Goal: Transaction & Acquisition: Purchase product/service

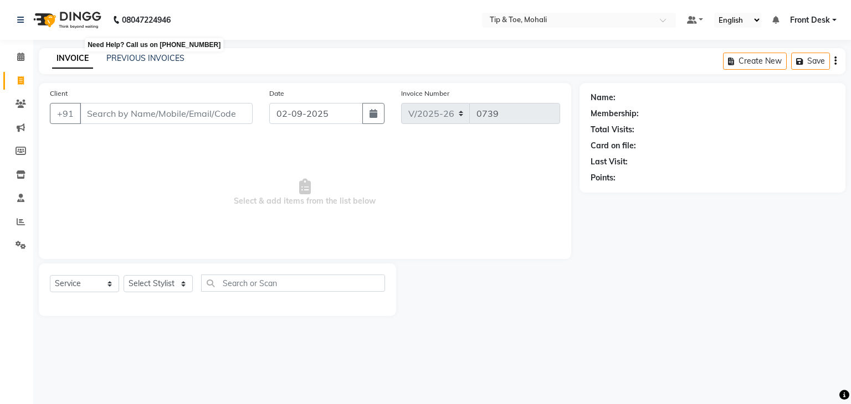
select select "5835"
select select "service"
click at [135, 55] on link "PREVIOUS INVOICES" at bounding box center [145, 58] width 78 height 10
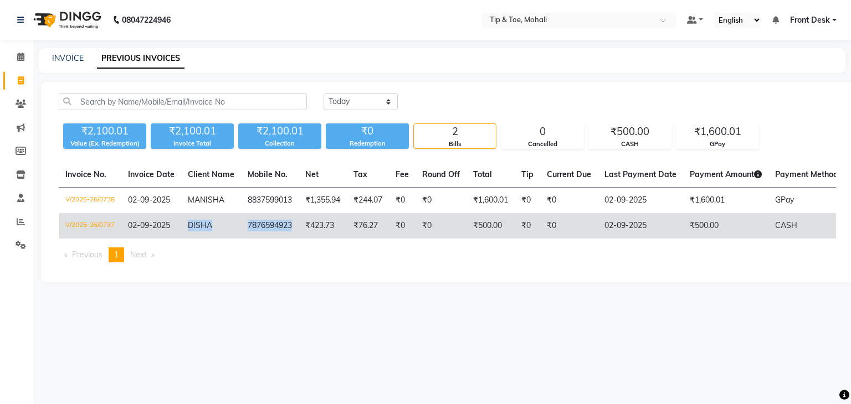
drag, startPoint x: 186, startPoint y: 223, endPoint x: 294, endPoint y: 223, distance: 108.0
click at [294, 223] on tr "V/2025-26/0737 [DATE] DISHA 7876594923 ₹423.73 ₹76.27 ₹0 ₹0 ₹500.00 ₹0 ₹0 [DATE…" at bounding box center [510, 225] width 903 height 25
copy tr "DISHA 7876594923"
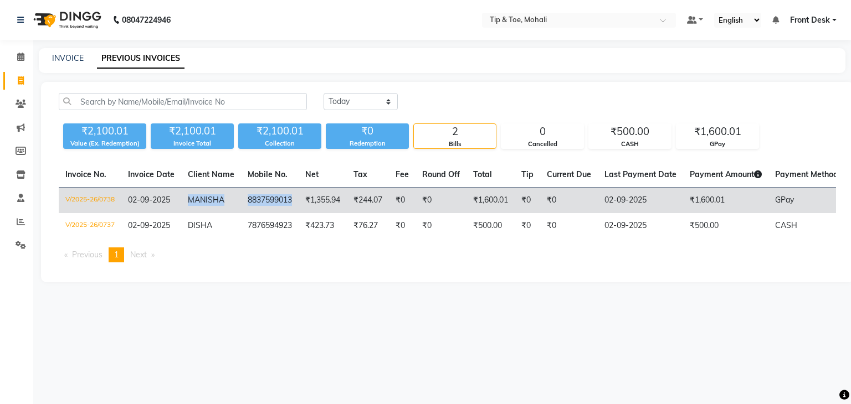
drag, startPoint x: 188, startPoint y: 204, endPoint x: 294, endPoint y: 204, distance: 105.8
click at [294, 204] on tr "V/2025-26/0738 [DATE] [PERSON_NAME] 8837599013 ₹1,355.94 ₹244.07 ₹0 ₹0 ₹1,600.0…" at bounding box center [510, 201] width 903 height 26
copy tr "[PERSON_NAME] 8837599013"
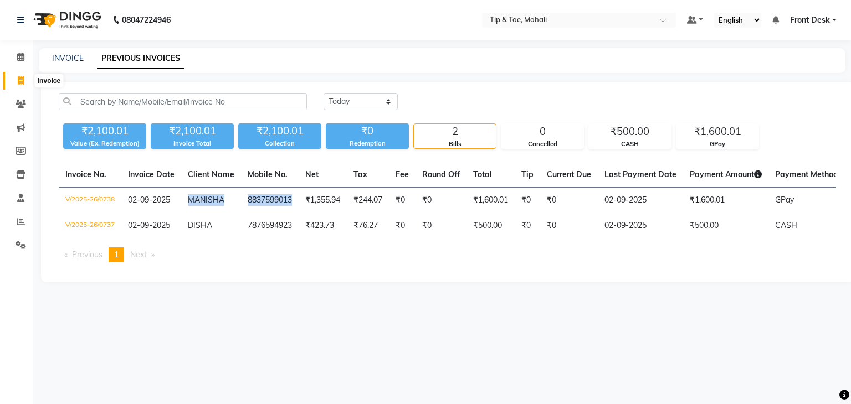
click at [20, 80] on icon at bounding box center [21, 80] width 6 height 8
select select "service"
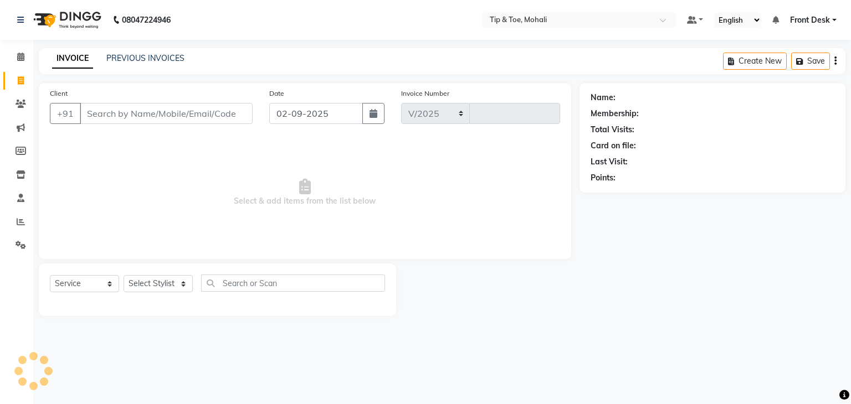
select select "5835"
type input "0739"
click at [137, 287] on select "Select Stylist" at bounding box center [158, 283] width 69 height 17
select select "62242"
click at [124, 276] on select "Select Stylist Front Desk [PERSON_NAME] [PERSON_NAME] [DATE][PERSON_NAME] SACHI…" at bounding box center [158, 283] width 69 height 17
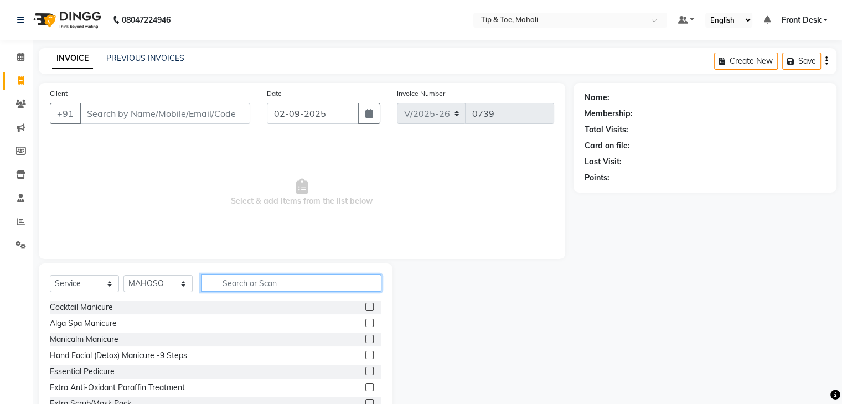
click at [228, 278] on input "text" at bounding box center [291, 283] width 181 height 17
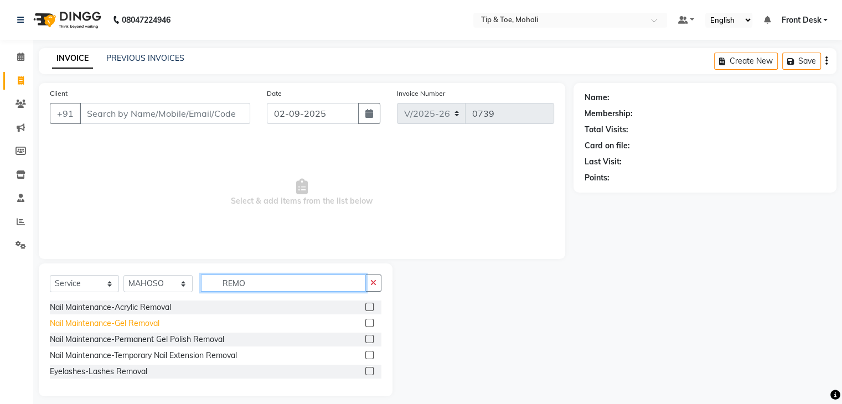
type input "REMO"
click at [145, 327] on div "Nail Maintenance-Gel Removal" at bounding box center [105, 324] width 110 height 12
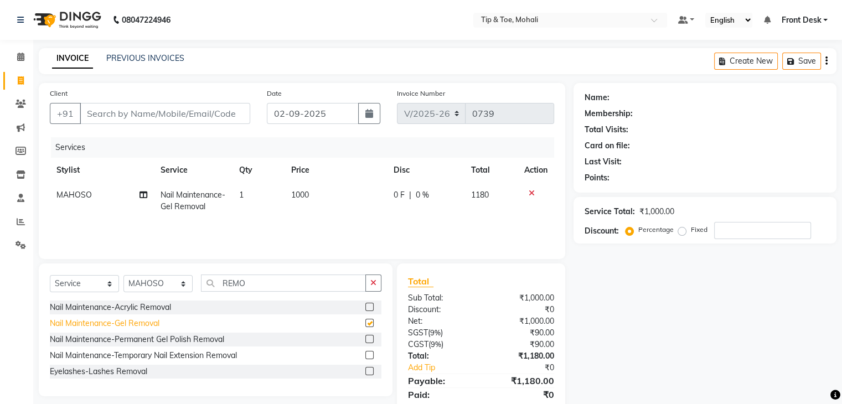
checkbox input "false"
click at [168, 286] on select "Select Stylist Front Desk [PERSON_NAME] [PERSON_NAME] [DATE][PERSON_NAME] SACHI…" at bounding box center [158, 283] width 69 height 17
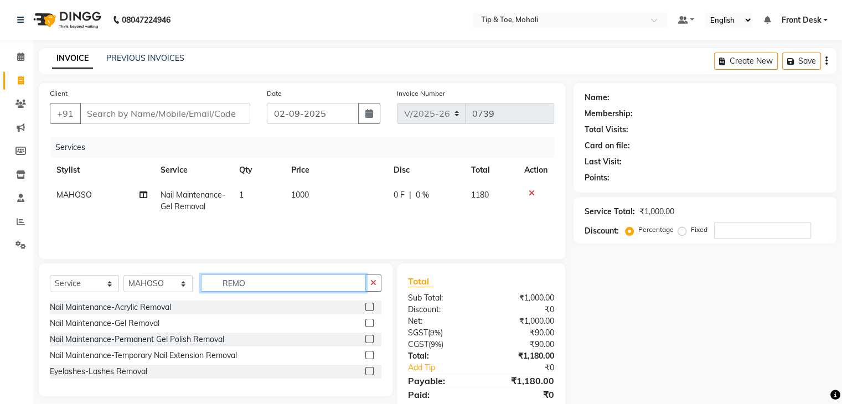
click at [255, 283] on input "REMO" at bounding box center [283, 283] width 165 height 17
click at [251, 287] on input "REMO" at bounding box center [283, 283] width 165 height 17
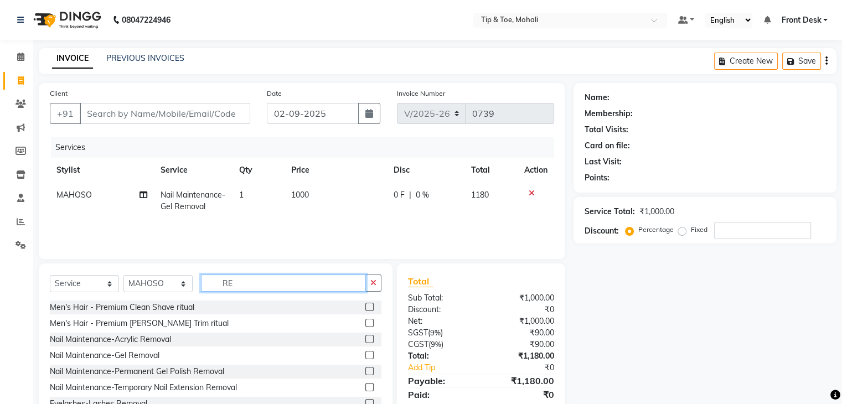
type input "R"
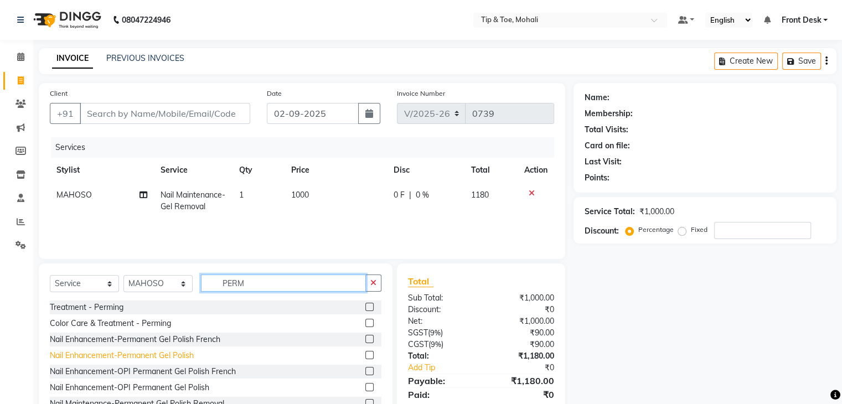
type input "PERM"
click at [146, 356] on div "Nail Enhancement-Permanent Gel Polish" at bounding box center [122, 356] width 144 height 12
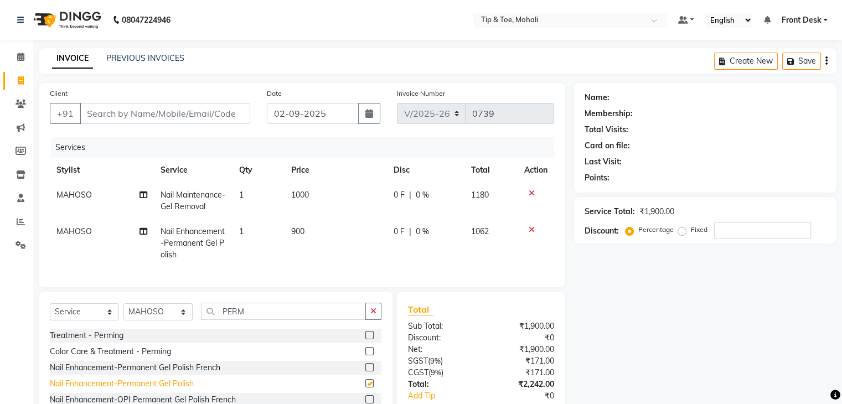
checkbox input "false"
click at [173, 318] on select "Select Stylist Front Desk [PERSON_NAME] [PERSON_NAME] [DATE][PERSON_NAME] SACHI…" at bounding box center [158, 312] width 69 height 17
select select "40702"
click at [124, 313] on select "Select Stylist Front Desk [PERSON_NAME] [PERSON_NAME] [DATE][PERSON_NAME] SACHI…" at bounding box center [158, 312] width 69 height 17
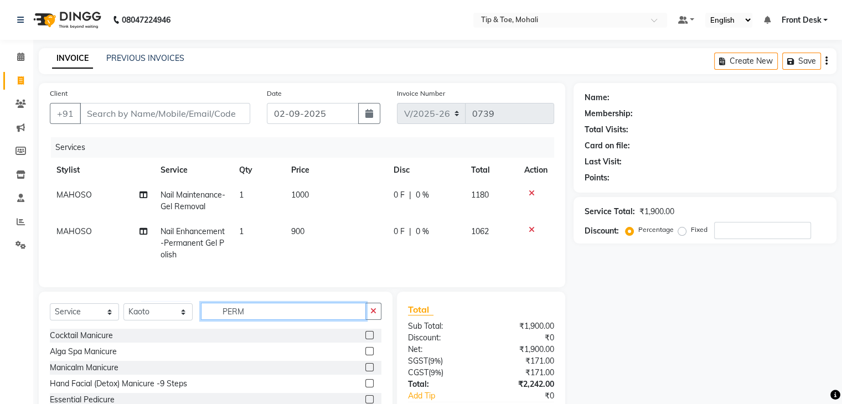
click at [255, 320] on input "PERM" at bounding box center [283, 311] width 165 height 17
type input "P"
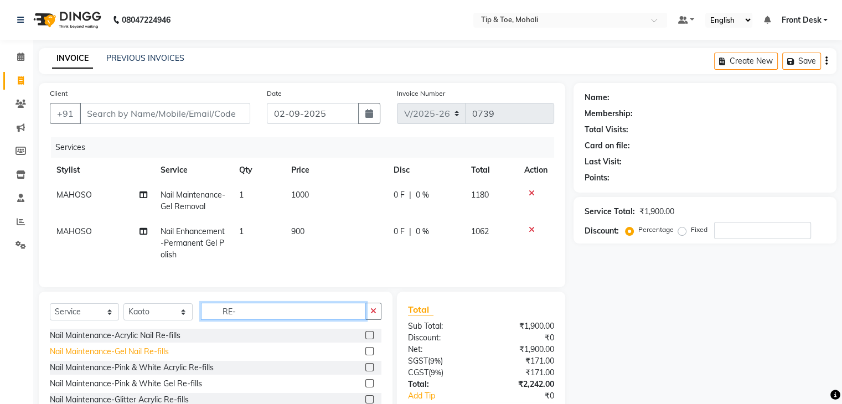
type input "RE-"
click at [155, 358] on div "Nail Maintenance-Gel Nail Re-fills" at bounding box center [109, 352] width 119 height 12
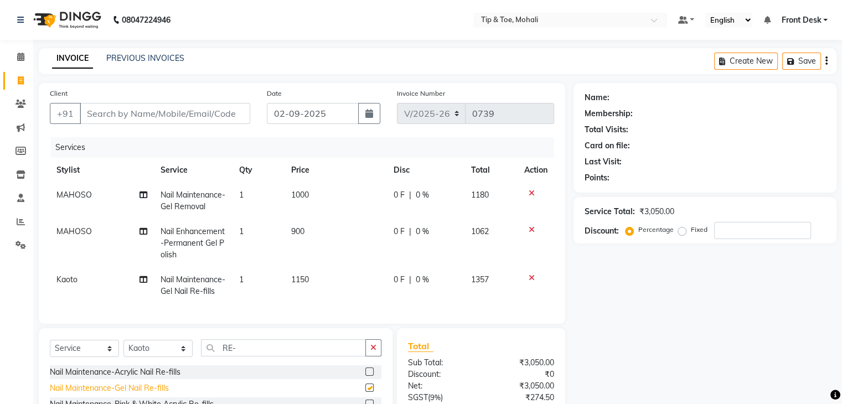
checkbox input "false"
click at [315, 284] on td "1150" at bounding box center [336, 286] width 102 height 37
select select "40702"
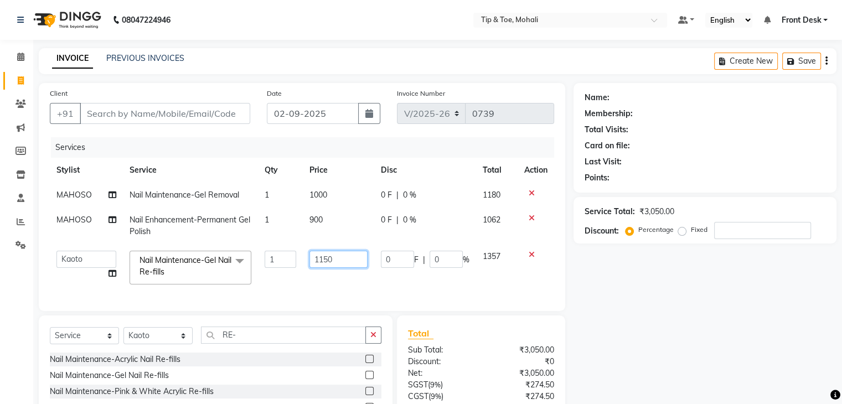
click at [337, 262] on input "1150" at bounding box center [339, 259] width 58 height 17
type input "1"
type input "1800"
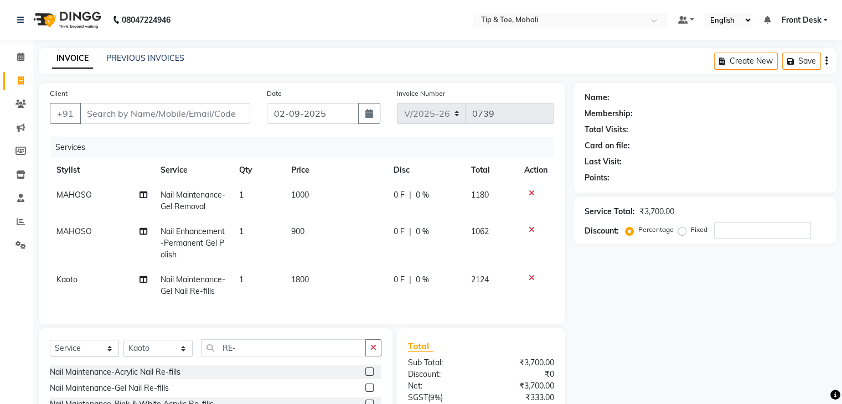
click at [314, 293] on div "Services Stylist Service Qty Price Disc Total Action MAHOSO Nail Maintenance-Ge…" at bounding box center [302, 225] width 505 height 176
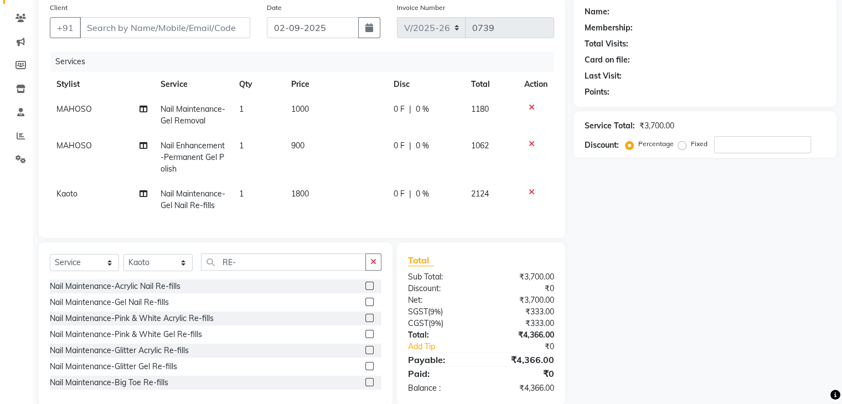
scroll to position [93, 0]
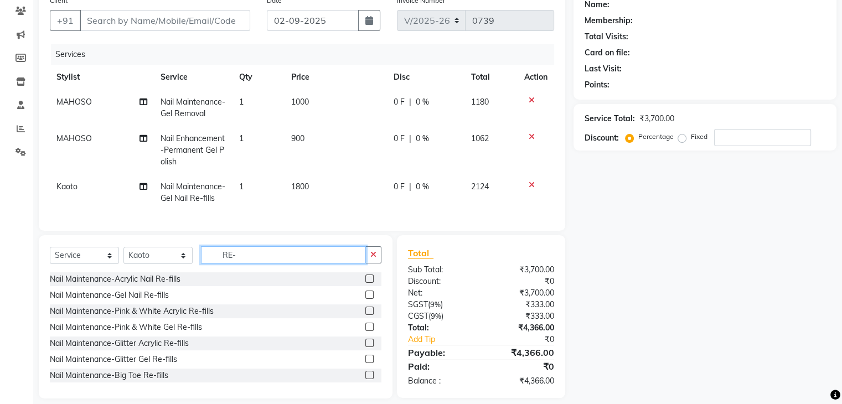
click at [255, 261] on input "RE-" at bounding box center [283, 254] width 165 height 17
type input "R"
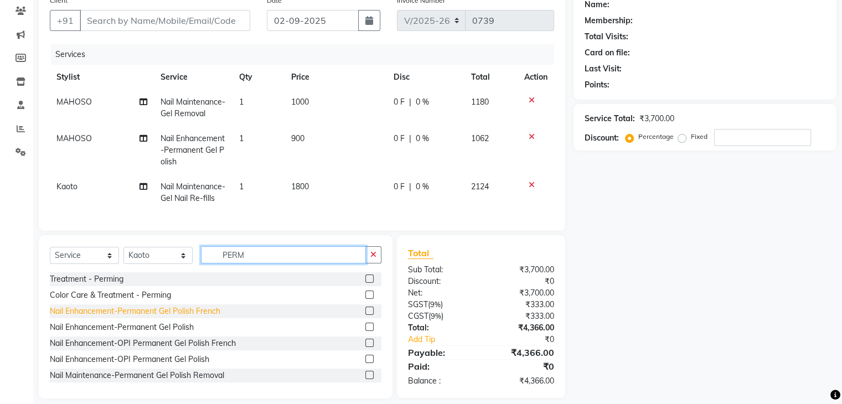
type input "PERM"
click at [181, 317] on div "Nail Enhancement-Permanent Gel Polish French" at bounding box center [135, 312] width 171 height 12
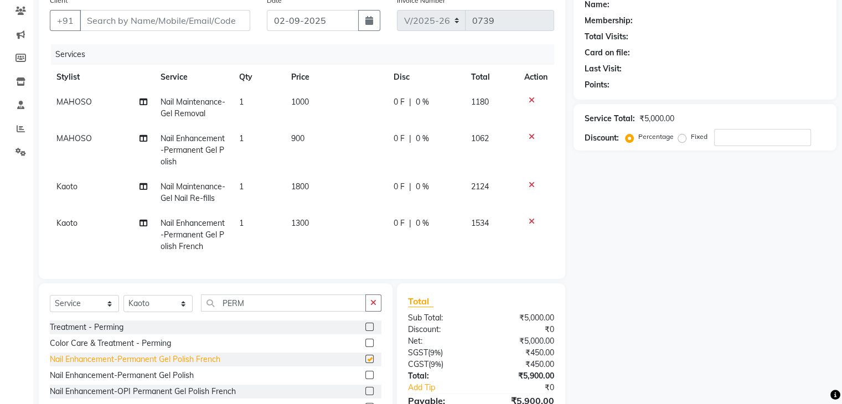
checkbox input "false"
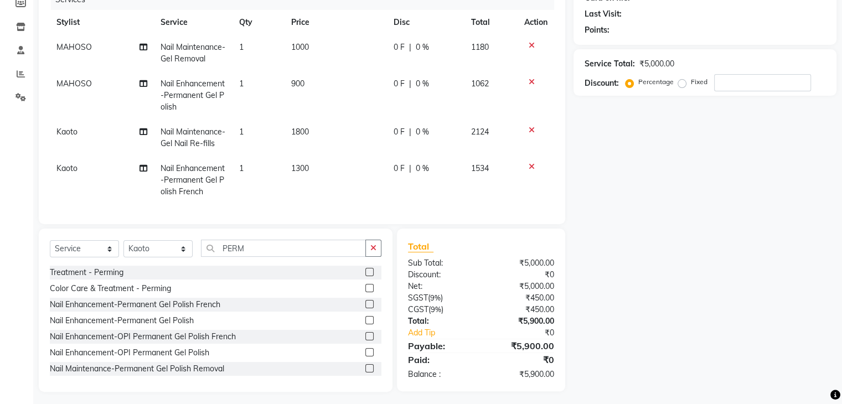
scroll to position [154, 0]
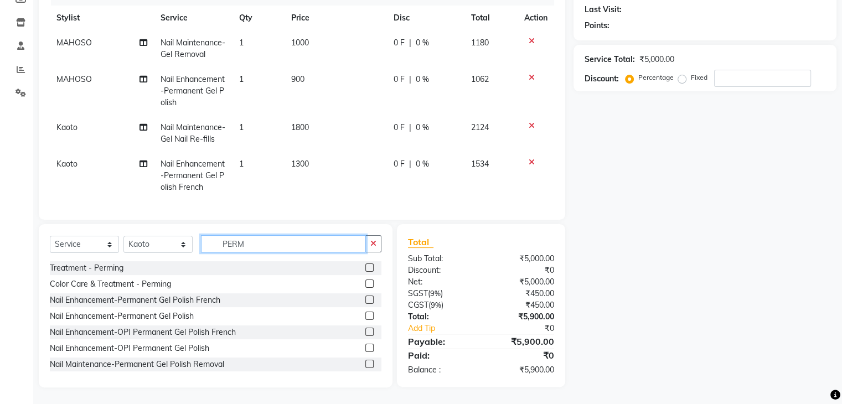
click at [273, 252] on input "PERM" at bounding box center [283, 243] width 165 height 17
type input "P"
type input "GLIT"
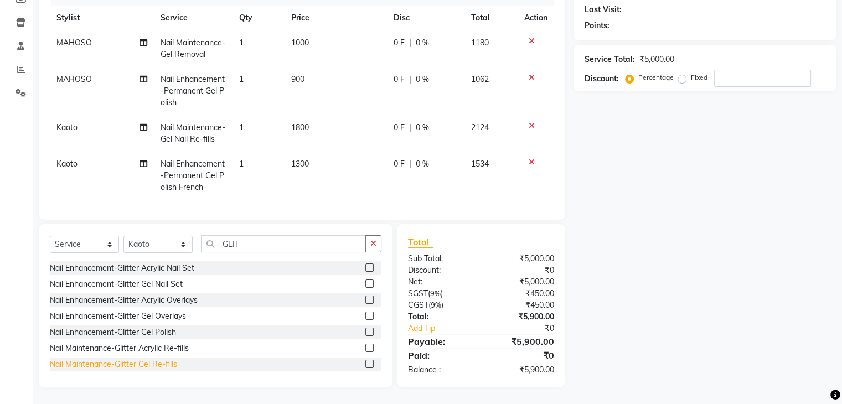
click at [172, 371] on div "Nail Maintenance-Glitter Gel Re-fills" at bounding box center [113, 365] width 127 height 12
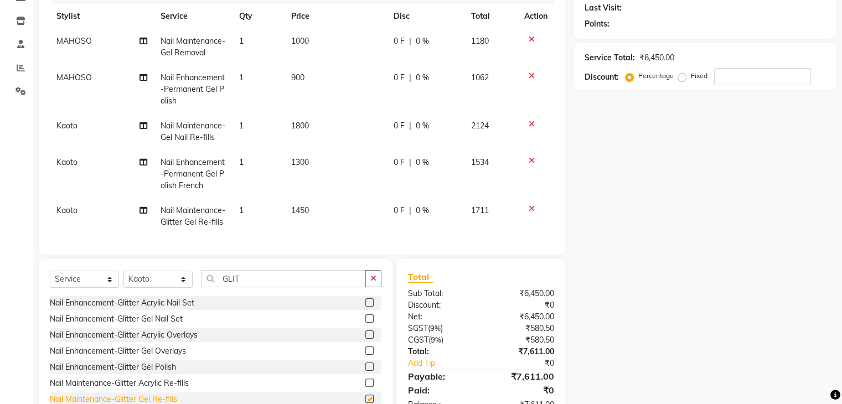
checkbox input "false"
click at [319, 213] on td "1450" at bounding box center [336, 216] width 102 height 37
click at [319, 213] on div "Client +91 Date [DATE] Invoice Number V/2025 V/[PHONE_NUMBER] Services Stylist …" at bounding box center [302, 92] width 527 height 326
select select "40702"
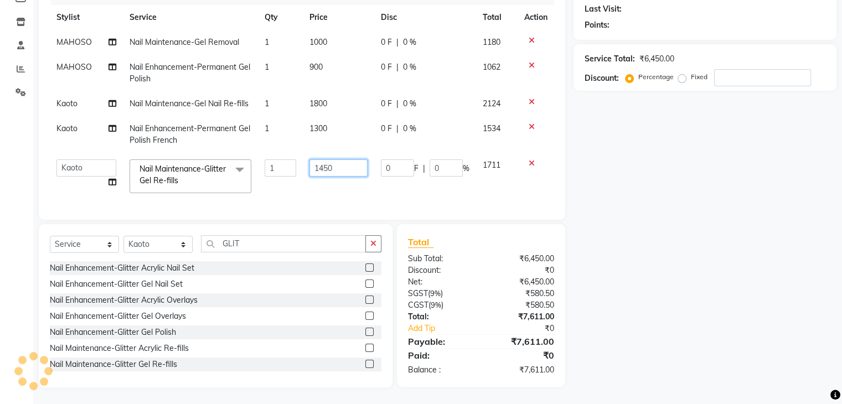
click at [342, 162] on input "1450" at bounding box center [339, 168] width 58 height 17
type input "1"
type input "300"
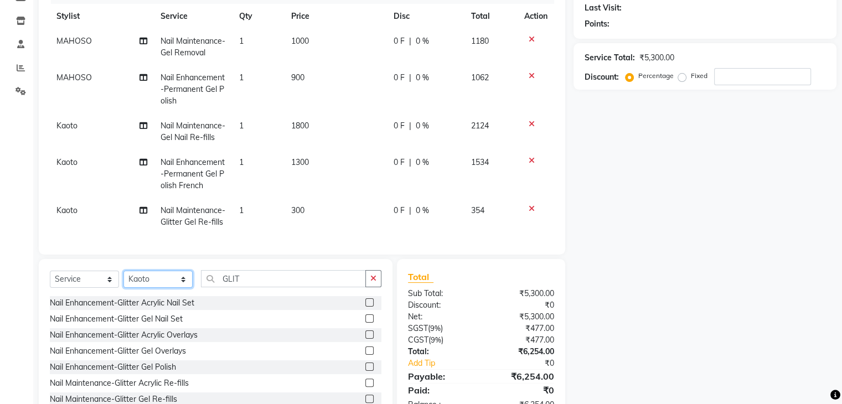
click at [177, 251] on div "Client +91 Date [DATE] Invoice Number V/2025 V/[PHONE_NUMBER] Services Stylist …" at bounding box center [301, 176] width 543 height 494
click at [124, 288] on select "Select Stylist Front Desk [PERSON_NAME] [PERSON_NAME] [DATE][PERSON_NAME] SACHI…" at bounding box center [158, 279] width 69 height 17
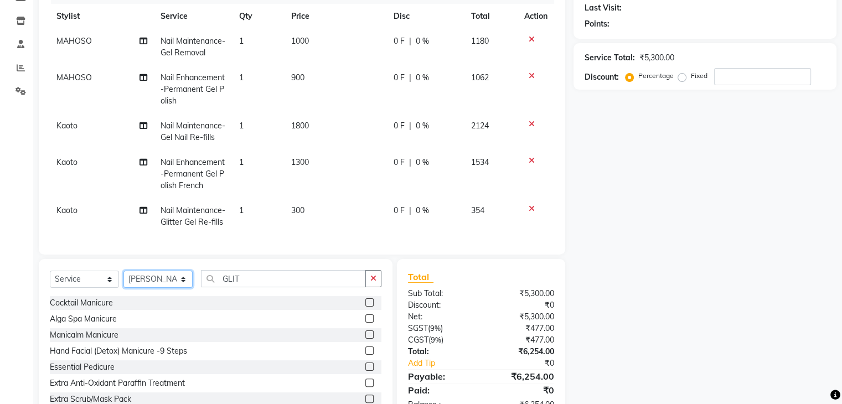
click at [165, 288] on select "Select Stylist Front Desk [PERSON_NAME] [PERSON_NAME] [DATE][PERSON_NAME] SACHI…" at bounding box center [158, 279] width 69 height 17
select select "40702"
click at [124, 288] on select "Select Stylist Front Desk [PERSON_NAME] [PERSON_NAME] [DATE][PERSON_NAME] SACHI…" at bounding box center [158, 279] width 69 height 17
click at [272, 287] on input "GLIT" at bounding box center [283, 278] width 165 height 17
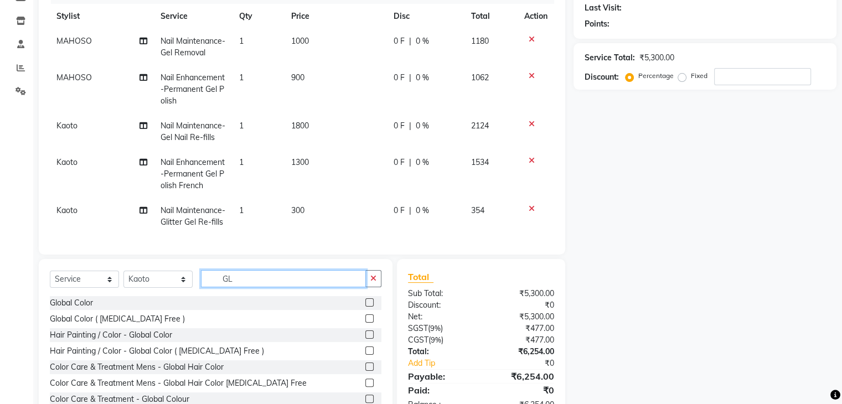
type input "G"
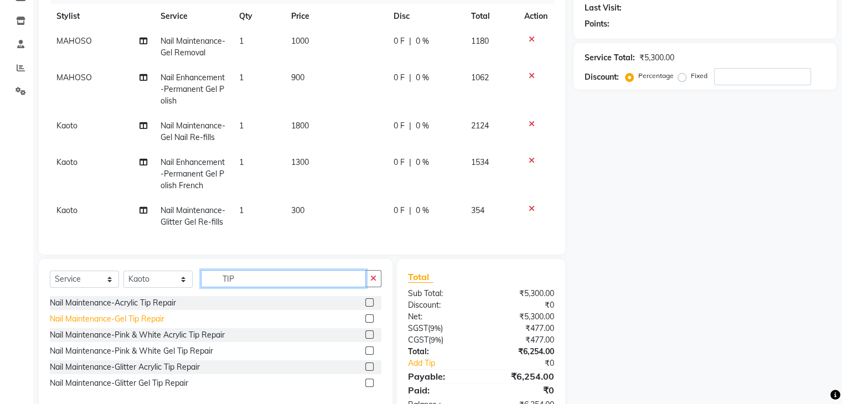
type input "TIP"
click at [152, 325] on div "Nail Maintenance-Gel Tip Repair" at bounding box center [107, 320] width 115 height 12
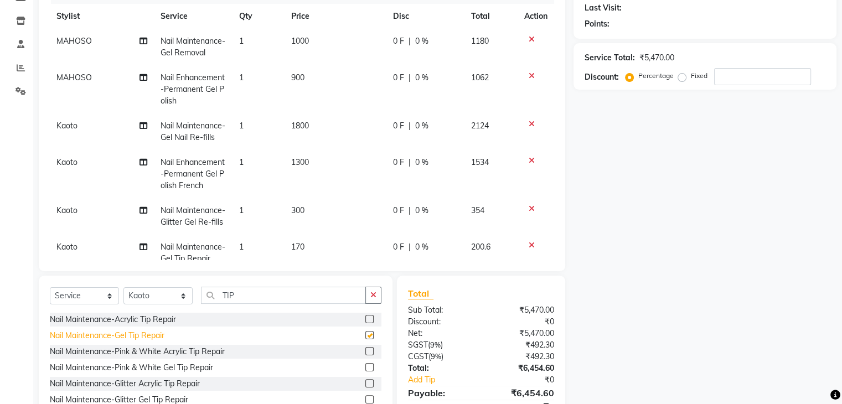
checkbox input "false"
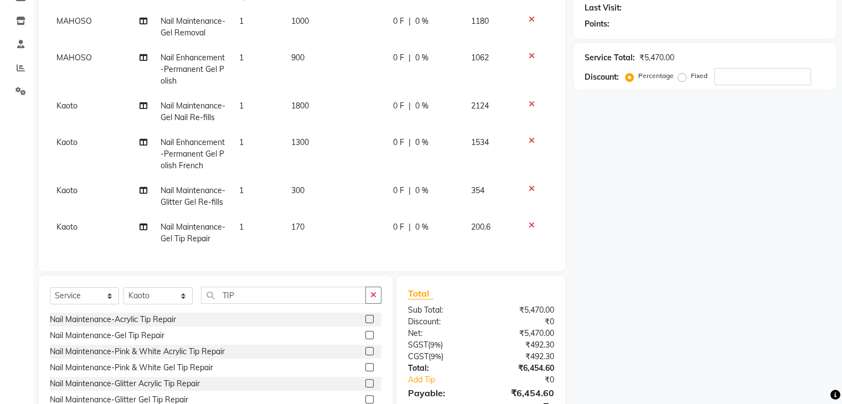
click at [307, 215] on td "170" at bounding box center [336, 233] width 102 height 37
select select "40702"
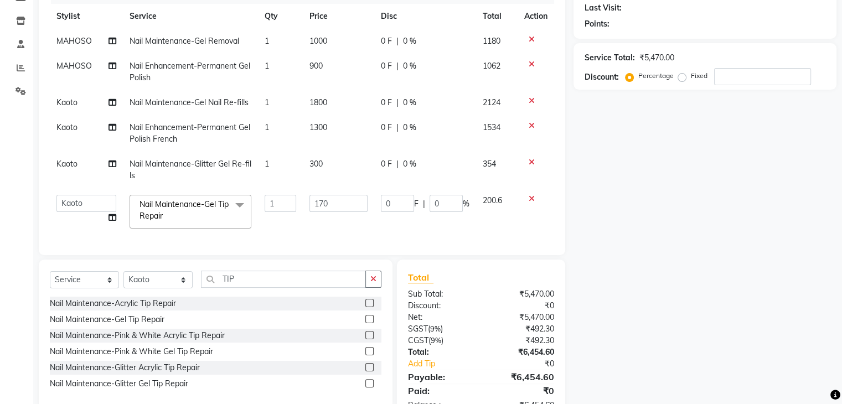
scroll to position [0, 0]
click at [338, 207] on input "170" at bounding box center [339, 203] width 58 height 17
type input "1"
type input "350"
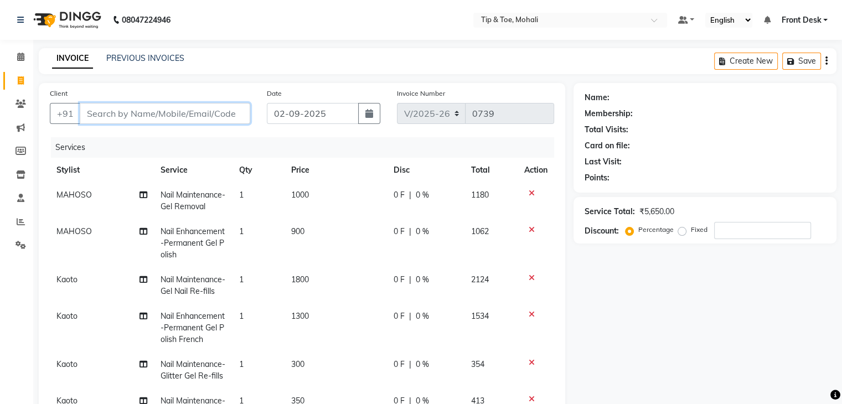
click at [199, 114] on input "Client" at bounding box center [165, 113] width 171 height 21
type input "A"
type input "0"
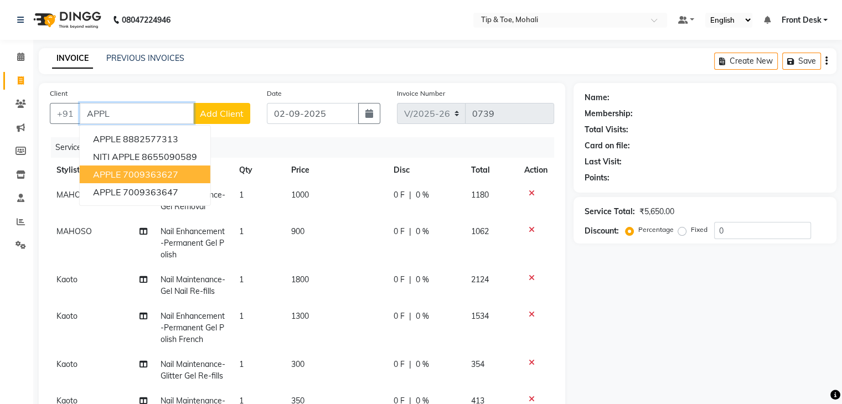
click at [142, 177] on ngb-highlight "7009363627" at bounding box center [150, 174] width 55 height 11
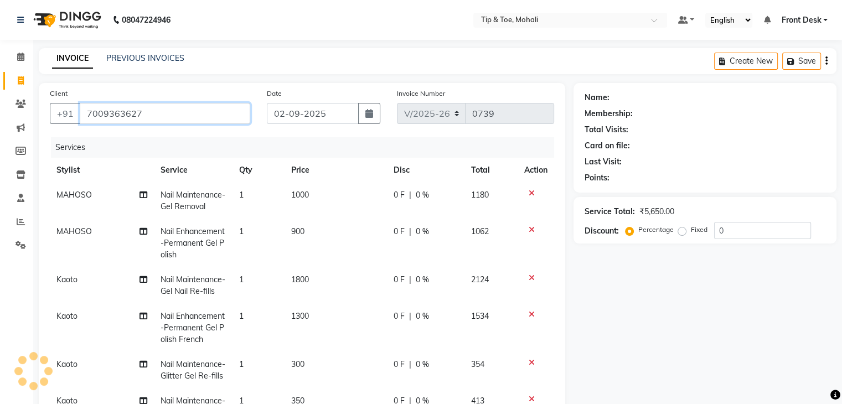
type input "7009363627"
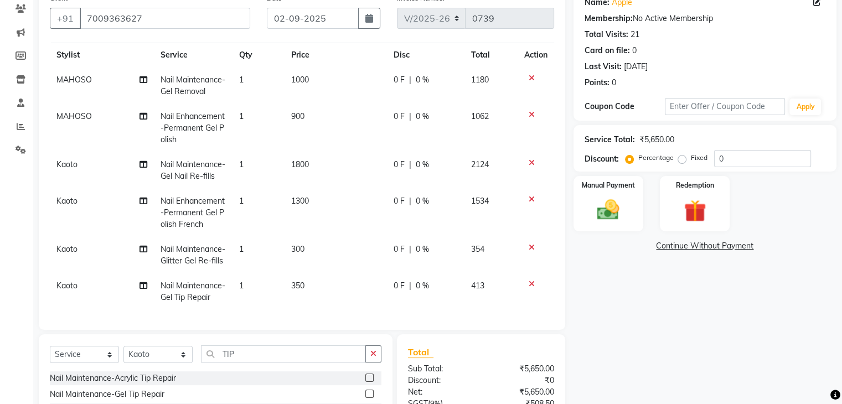
scroll to position [105, 0]
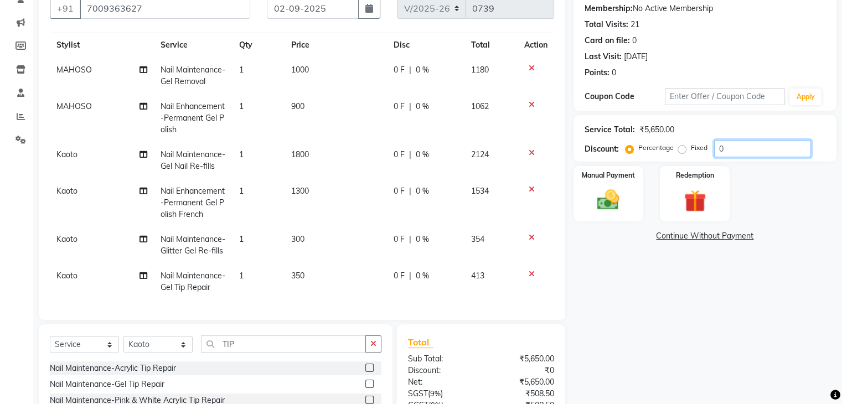
click at [727, 147] on input "0" at bounding box center [763, 148] width 97 height 17
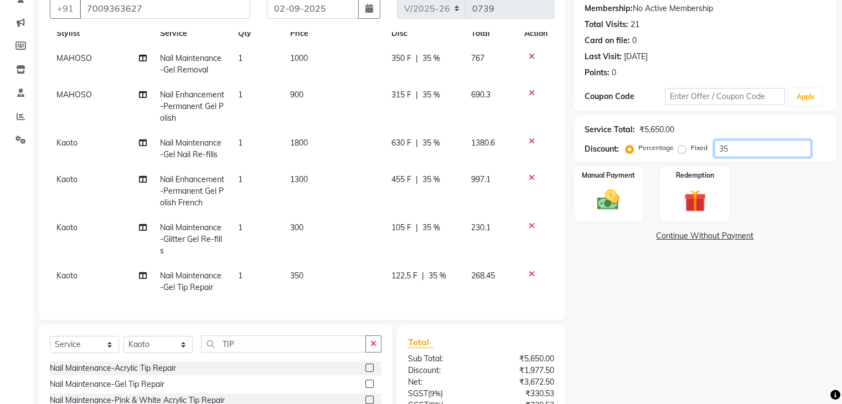
type input "35"
click at [426, 222] on span "35 %" at bounding box center [432, 228] width 18 height 12
select select "40702"
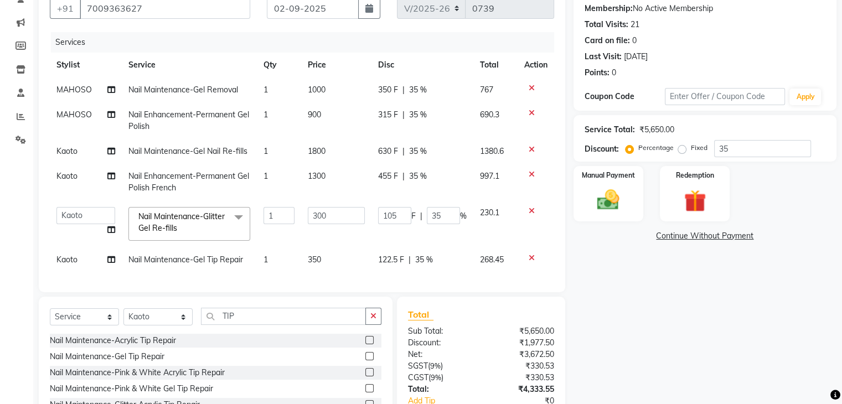
scroll to position [0, 0]
type input "15.254"
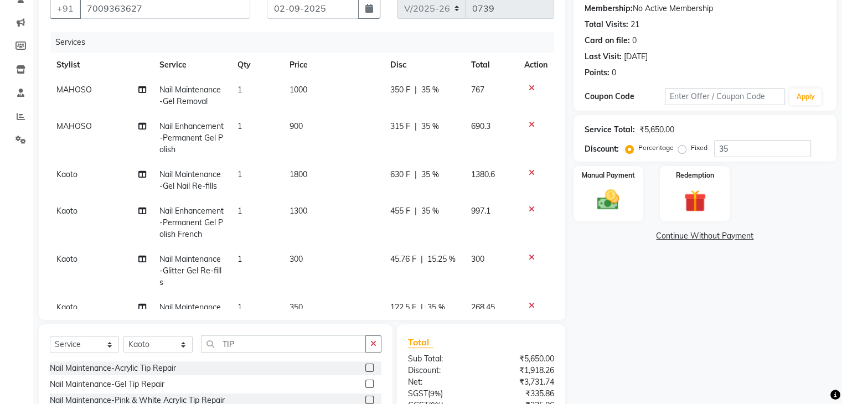
click at [438, 261] on tbody "MAHOSO Nail Maintenance-Gel Removal 1 1000 350 F | 35 % 767 MAHOSO Nail Enhance…" at bounding box center [302, 205] width 505 height 254
click at [438, 261] on span "15.25 %" at bounding box center [442, 260] width 28 height 12
select select "40702"
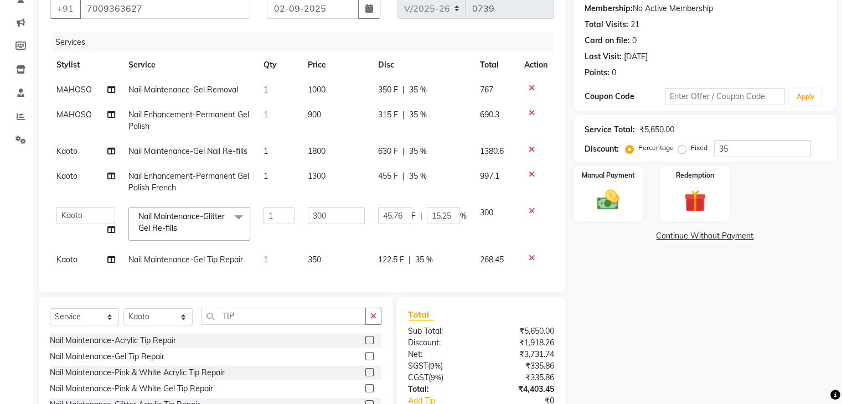
click at [438, 261] on div "122.5 F | 35 %" at bounding box center [422, 260] width 89 height 12
select select "40702"
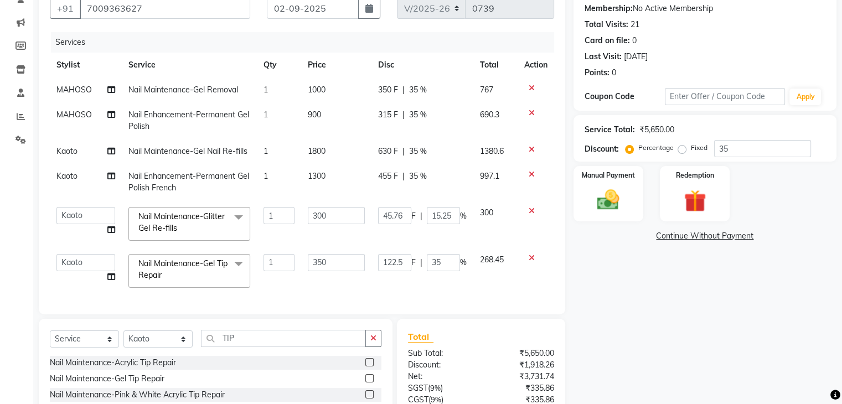
type input "3"
type input "15.254"
click at [604, 304] on div "Name: Apple Membership: No Active Membership Total Visits: 21 Card on file: 0 L…" at bounding box center [709, 230] width 271 height 504
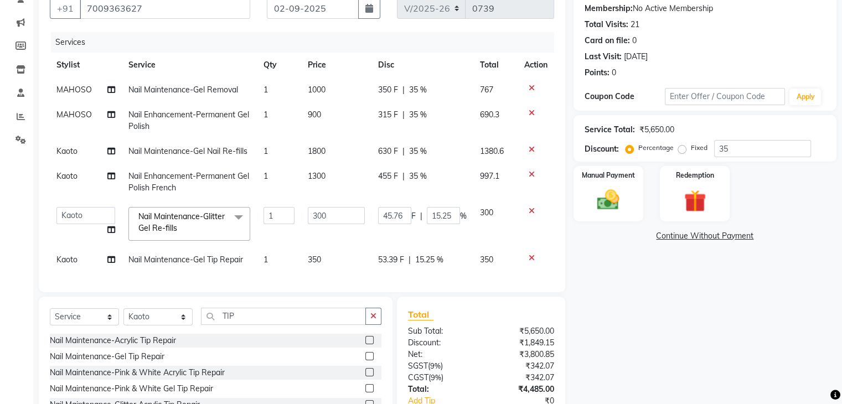
scroll to position [177, 0]
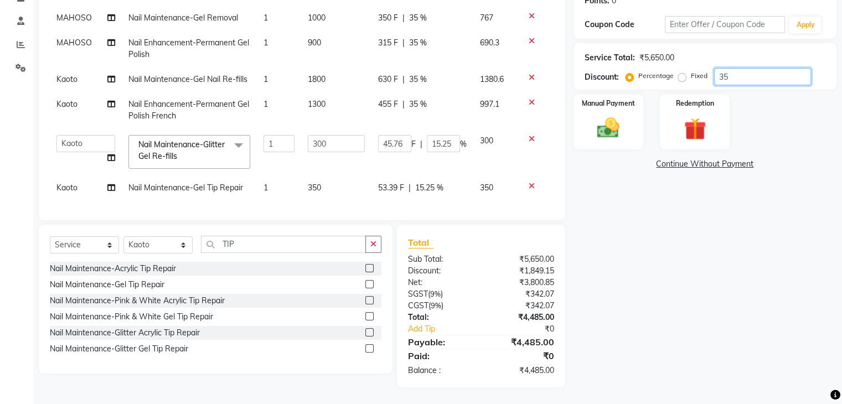
click at [733, 79] on input "35" at bounding box center [763, 76] width 97 height 17
type input "3"
type input "9"
type input "3"
type input "0"
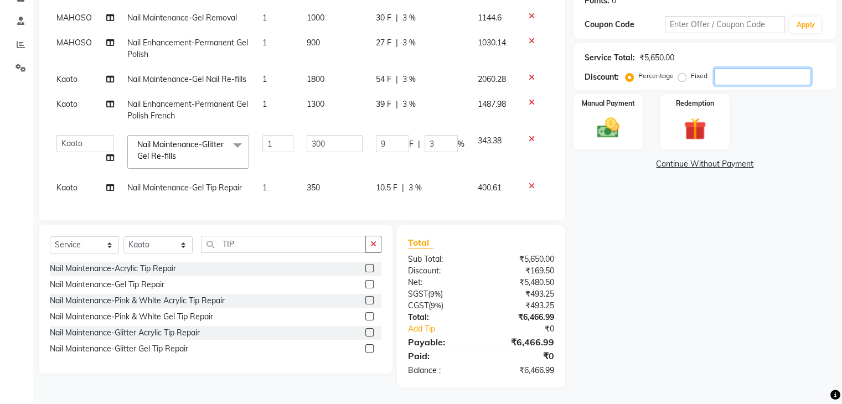
type input "0"
type input "3"
type input "9"
type input "3"
type input "34"
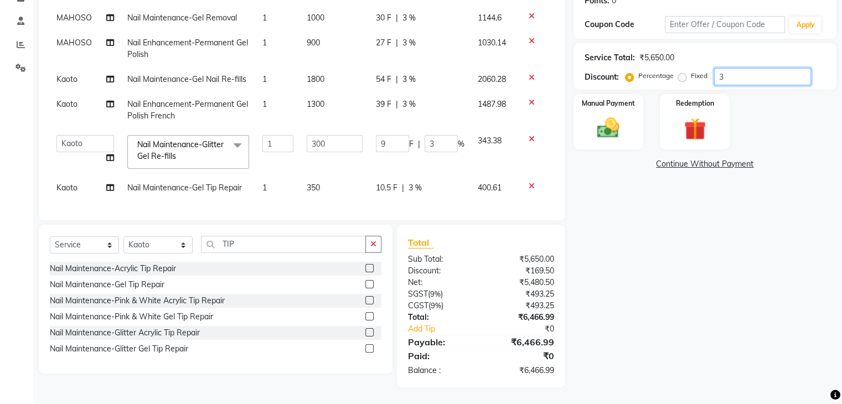
type input "102"
type input "34"
type input "34.7"
type input "104.1"
type input "34.7"
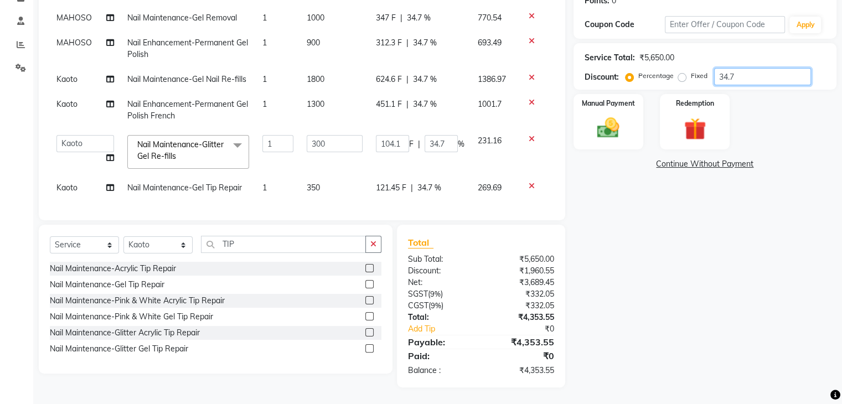
type input "34.74"
type input "104.22"
type input "34.74"
type input "34.745"
type input "104.23"
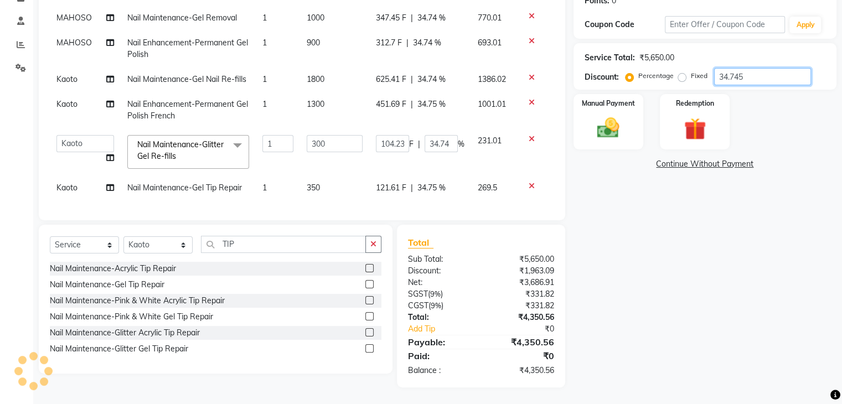
type input "34.7457"
type input "104.24"
type input "34.75"
type input "34.7457"
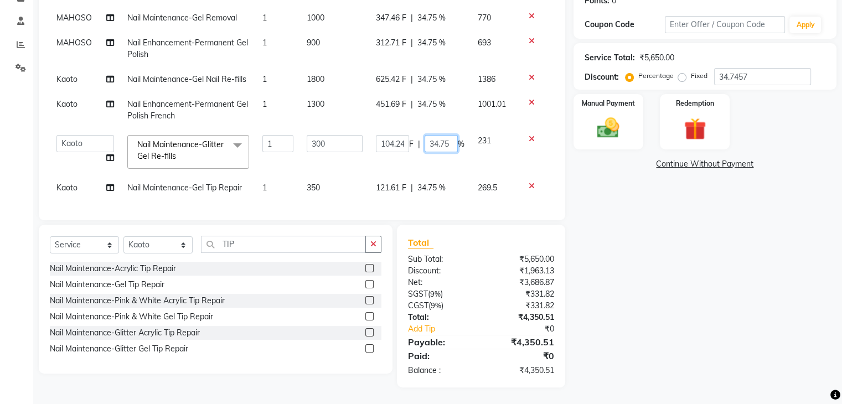
click at [448, 147] on input "34.75" at bounding box center [441, 143] width 33 height 17
type input "3"
type input "15.254"
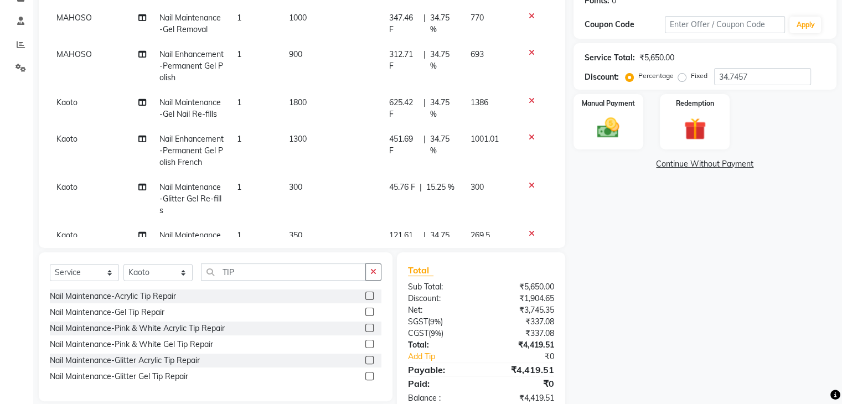
click at [450, 188] on tbody "MAHOSO Nail Maintenance-Gel Removal 1 1000 347.46 F | 34.75 % 770 MAHOSO Nail E…" at bounding box center [302, 133] width 505 height 254
click at [450, 188] on td "45.76 F | 15.25 %" at bounding box center [423, 199] width 81 height 48
select select "40702"
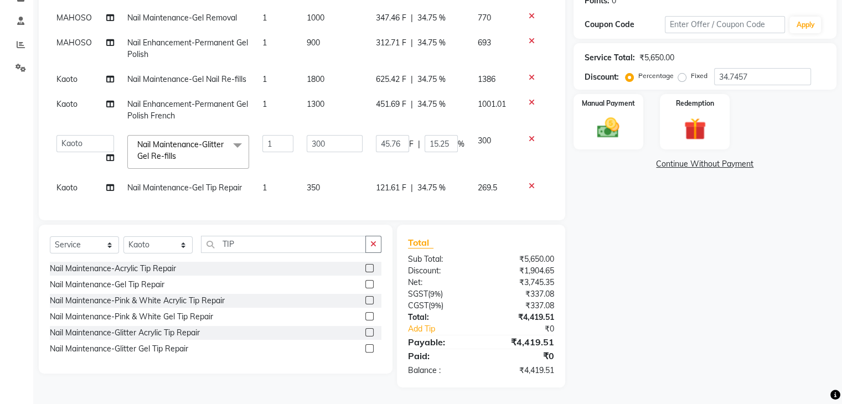
click at [450, 186] on div "121.61 F | 34.75 %" at bounding box center [420, 188] width 89 height 12
select select "40702"
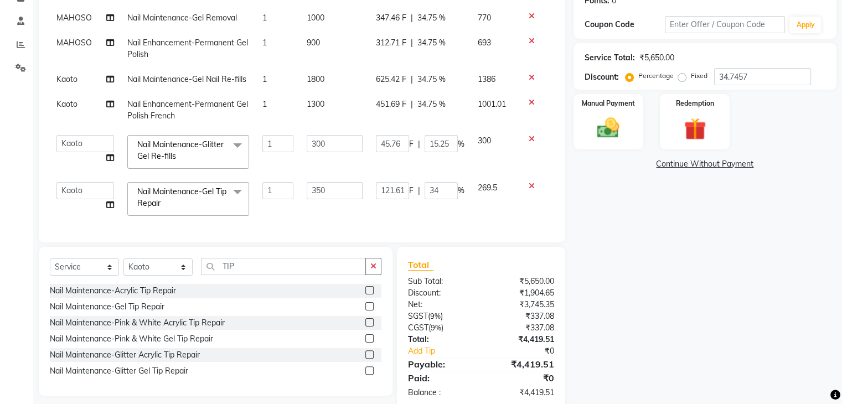
type input "3"
type input "15.254"
click at [612, 230] on div "Name: Apple Membership: No Active Membership Total Visits: 21 Card on file: 0 L…" at bounding box center [709, 158] width 271 height 504
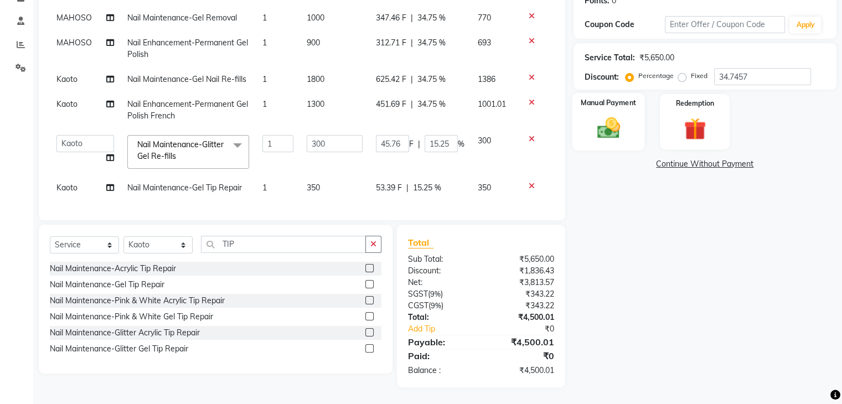
click at [614, 138] on img at bounding box center [608, 128] width 37 height 27
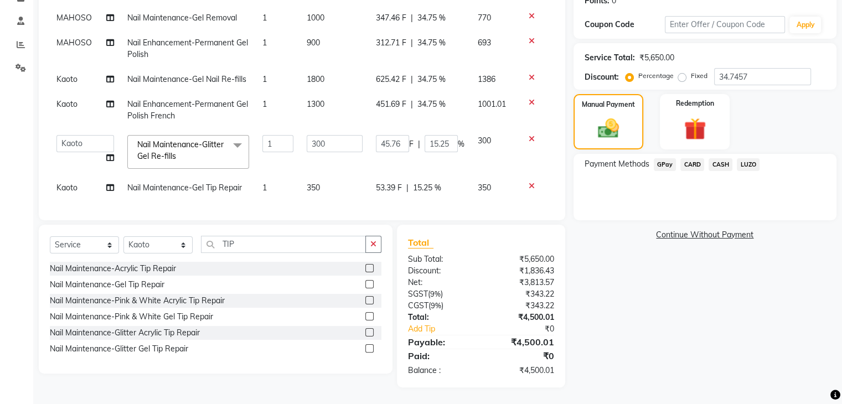
click at [718, 164] on span "CASH" at bounding box center [721, 164] width 24 height 13
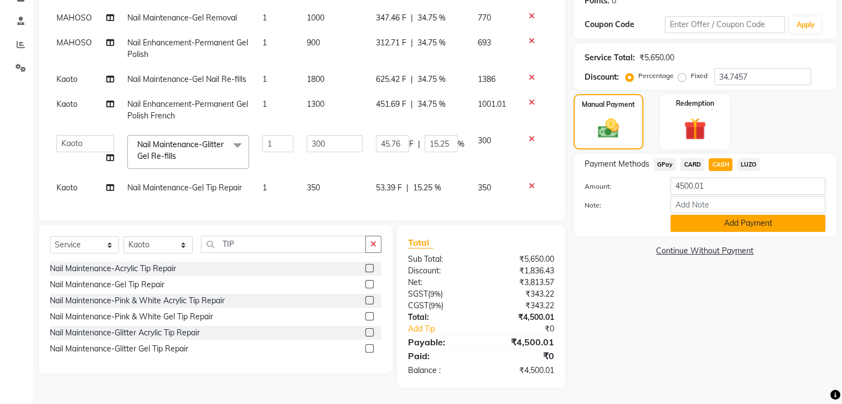
click at [721, 224] on button "Add Payment" at bounding box center [748, 223] width 155 height 17
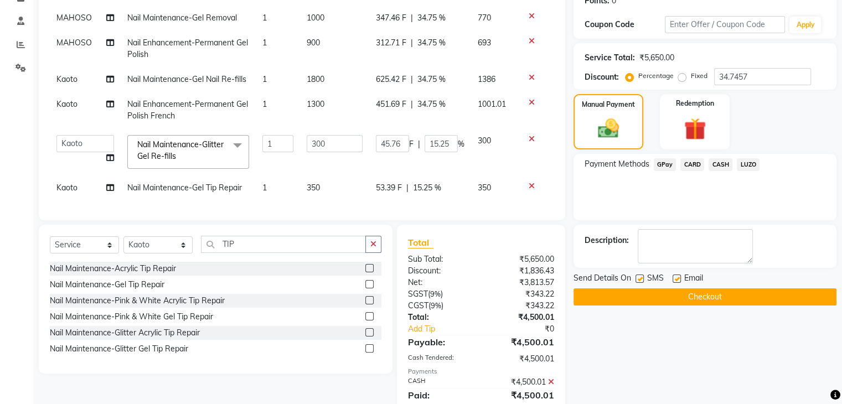
scroll to position [217, 0]
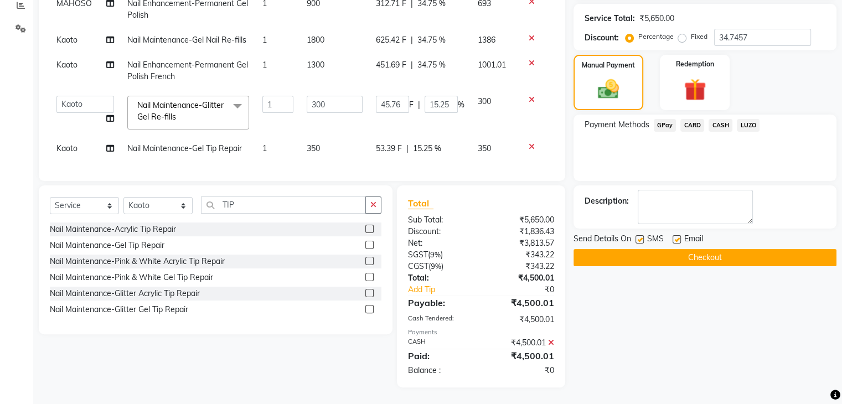
click at [682, 258] on button "Checkout" at bounding box center [705, 257] width 263 height 17
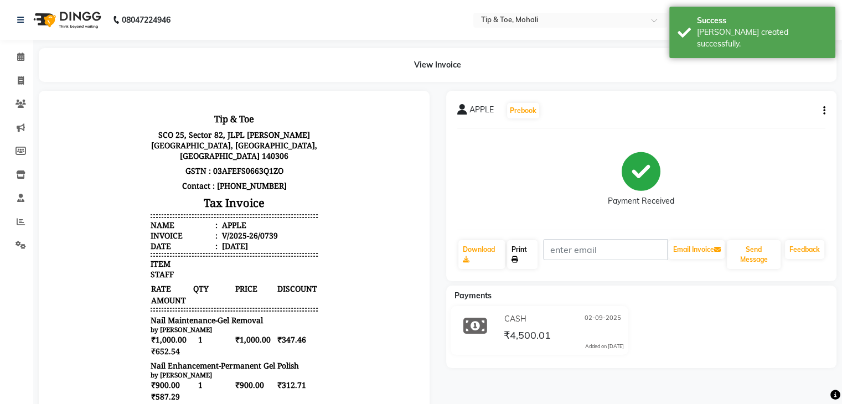
click at [523, 259] on link "Print" at bounding box center [522, 254] width 30 height 29
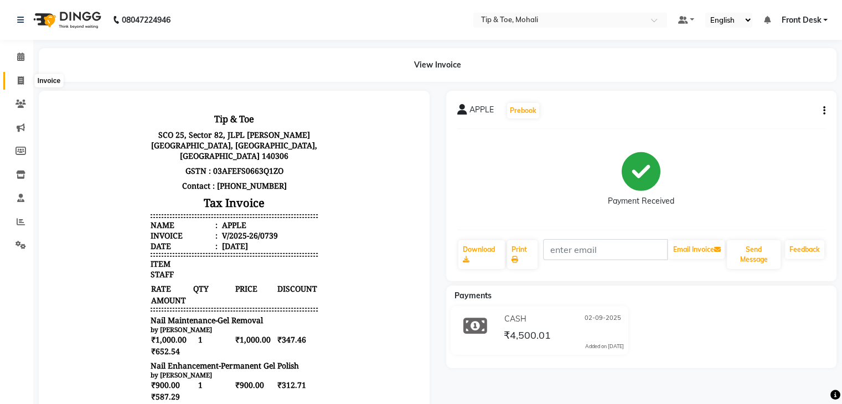
click at [12, 83] on span at bounding box center [20, 81] width 19 height 13
select select "service"
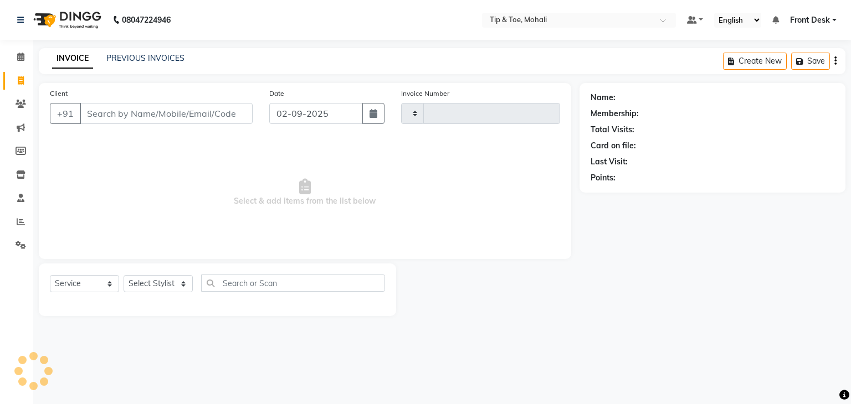
type input "0740"
select select "5835"
click at [138, 283] on select "Select Stylist Front Desk [PERSON_NAME] [PERSON_NAME] [DATE][PERSON_NAME] SACHI…" at bounding box center [158, 283] width 69 height 17
select select "79961"
click at [124, 276] on select "Select Stylist Front Desk [PERSON_NAME] [PERSON_NAME] [DATE][PERSON_NAME] SACHI…" at bounding box center [158, 283] width 69 height 17
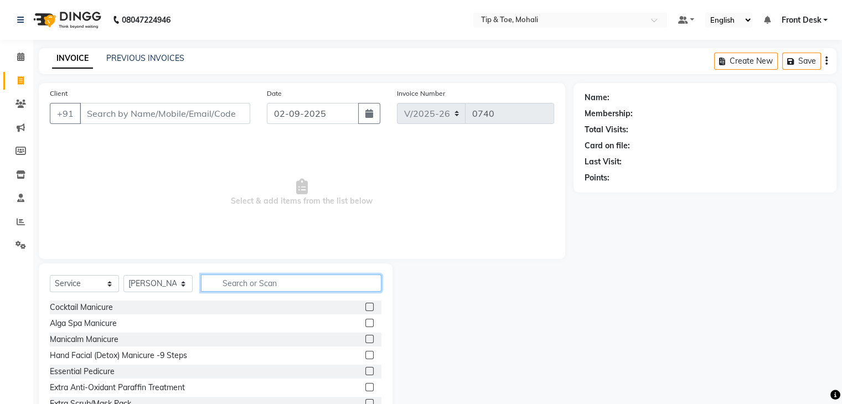
click at [212, 286] on input "text" at bounding box center [291, 283] width 181 height 17
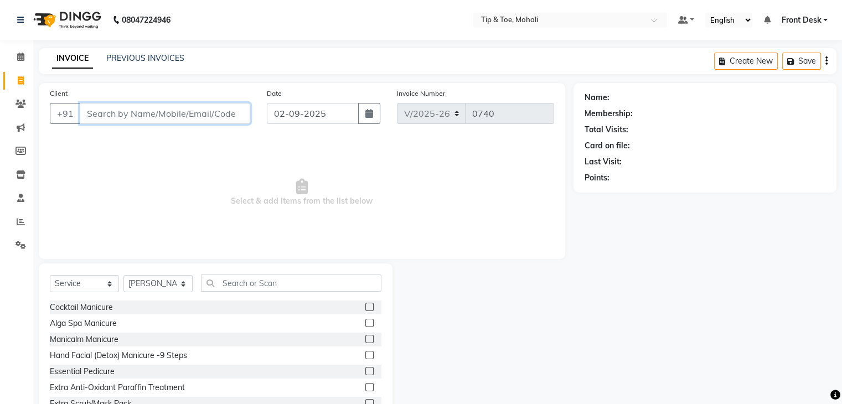
click at [123, 110] on input "Client" at bounding box center [165, 113] width 171 height 21
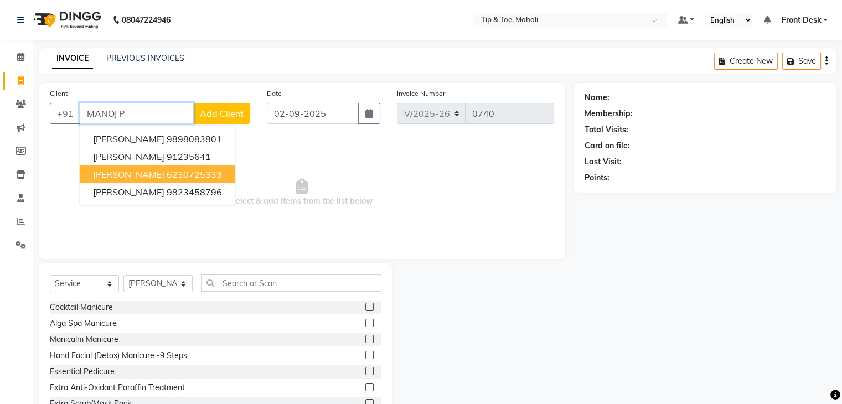
click at [121, 178] on span "[PERSON_NAME]" at bounding box center [128, 174] width 71 height 11
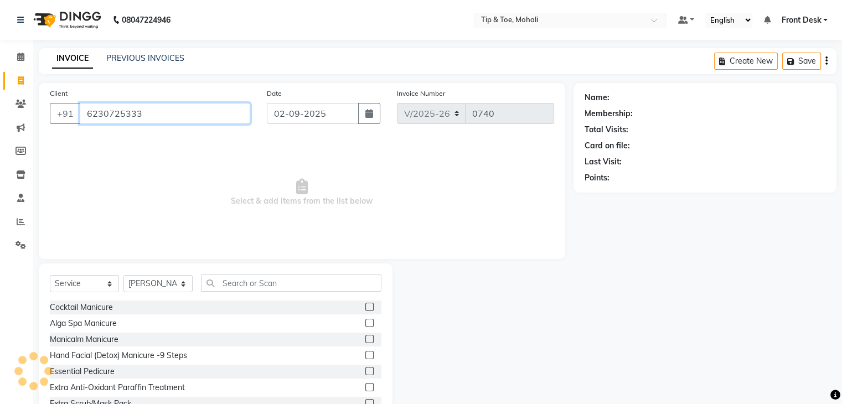
type input "6230725333"
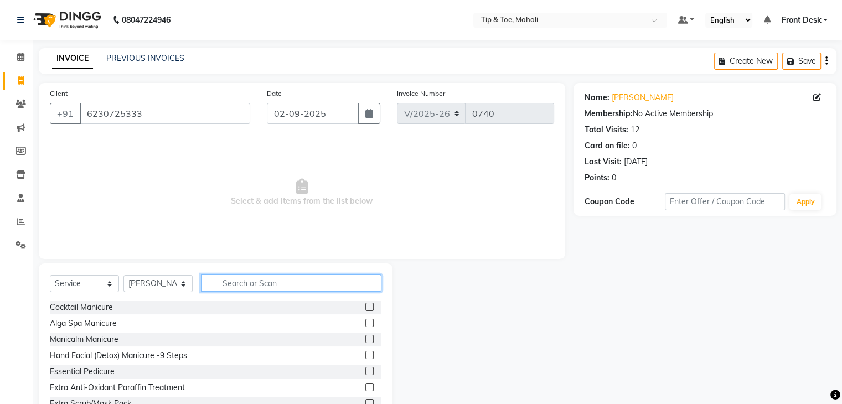
click at [266, 282] on input "text" at bounding box center [291, 283] width 181 height 17
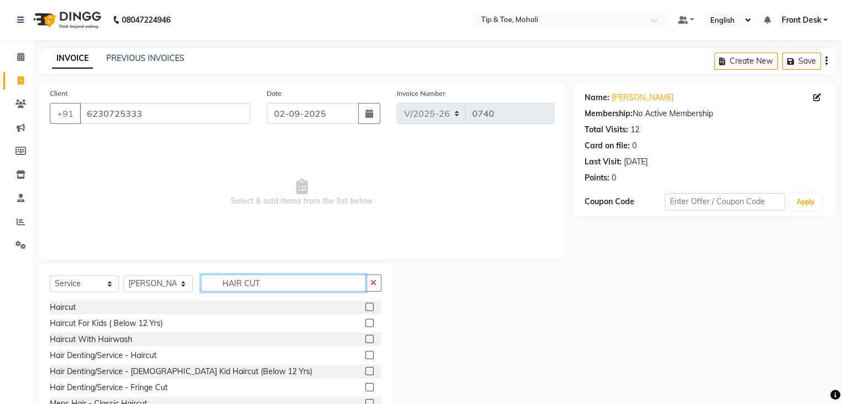
click at [291, 281] on input "HAIR CUT" at bounding box center [283, 283] width 165 height 17
type input "HAIR CUT"
click at [55, 309] on div "Haircut" at bounding box center [63, 308] width 26 height 12
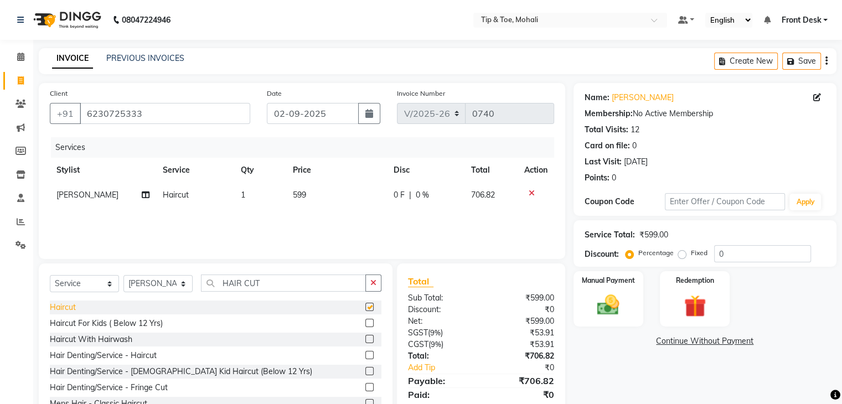
checkbox input "false"
click at [319, 198] on td "599" at bounding box center [336, 195] width 101 height 25
select select "79961"
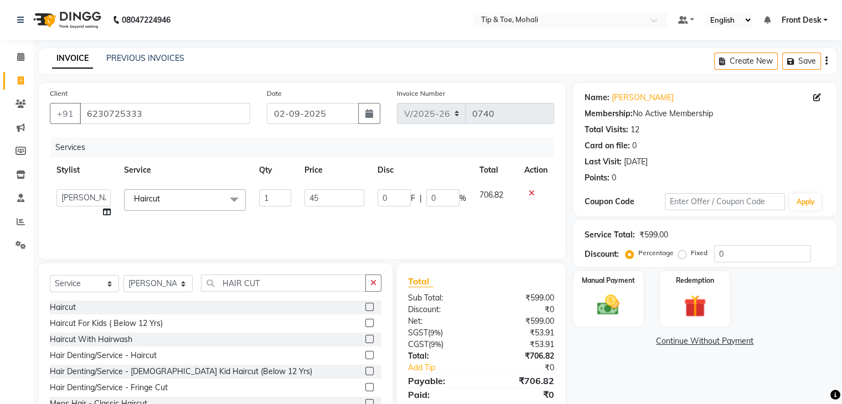
type input "450"
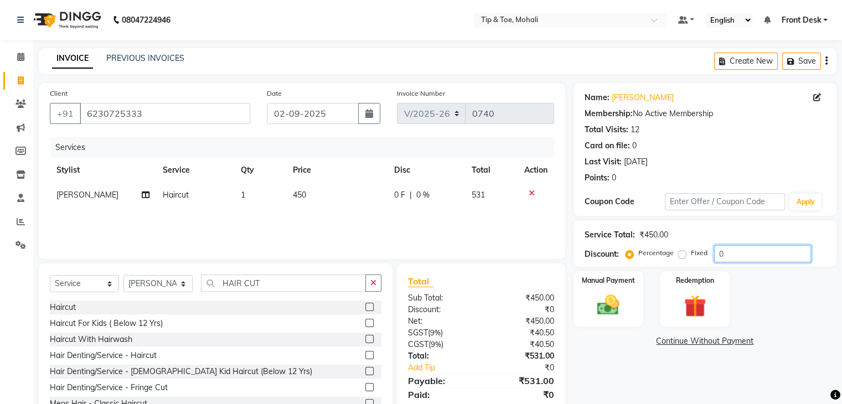
click at [731, 254] on input "0" at bounding box center [763, 253] width 97 height 17
type input "1"
type input "15.254"
click at [596, 302] on img at bounding box center [608, 305] width 37 height 27
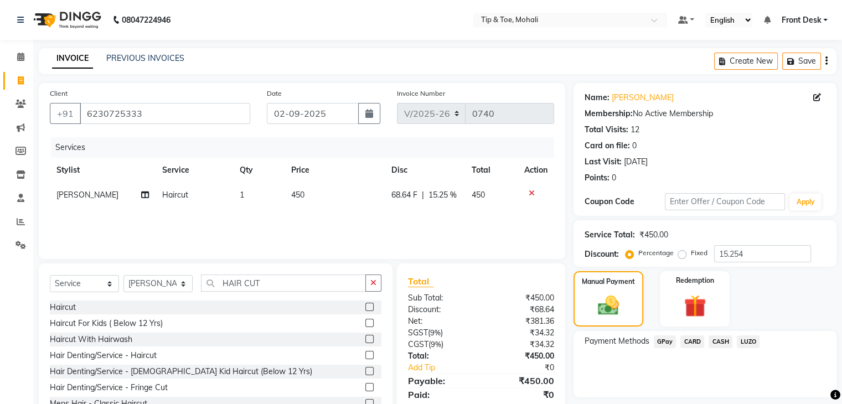
click at [665, 346] on span "GPay" at bounding box center [665, 342] width 23 height 13
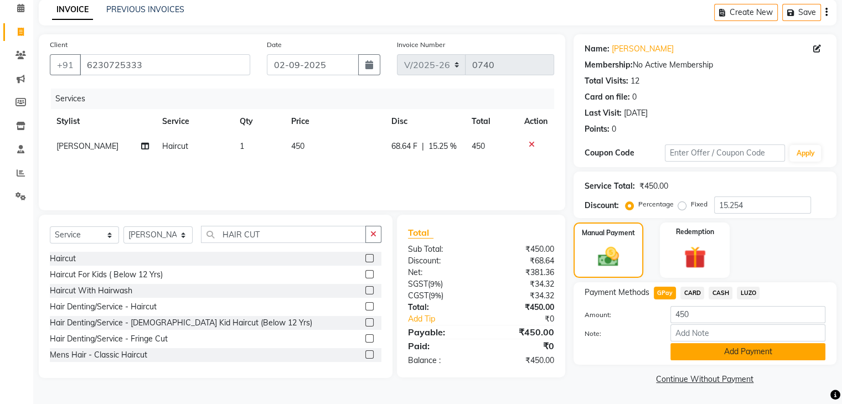
click at [694, 346] on button "Add Payment" at bounding box center [748, 351] width 155 height 17
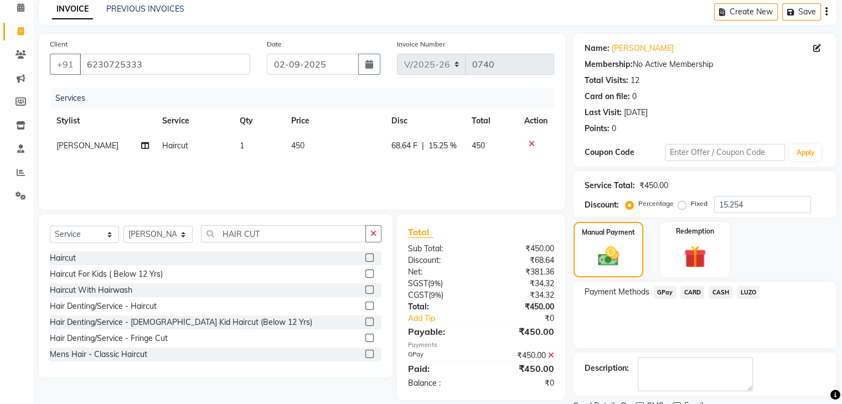
scroll to position [95, 0]
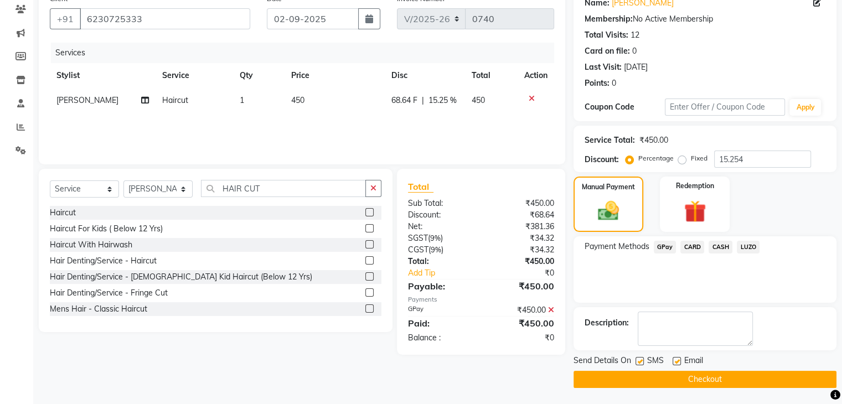
click at [680, 381] on button "Checkout" at bounding box center [705, 379] width 263 height 17
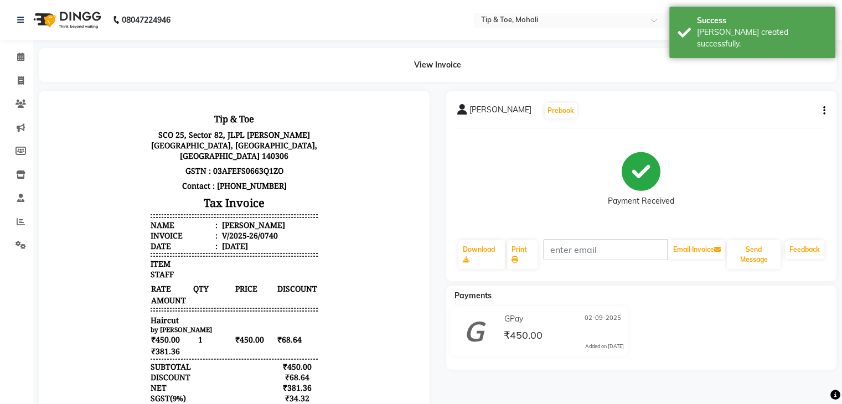
click at [537, 238] on div "[PERSON_NAME] Prebook Payment Received Download Print Email Invoice Send Messag…" at bounding box center [641, 186] width 391 height 191
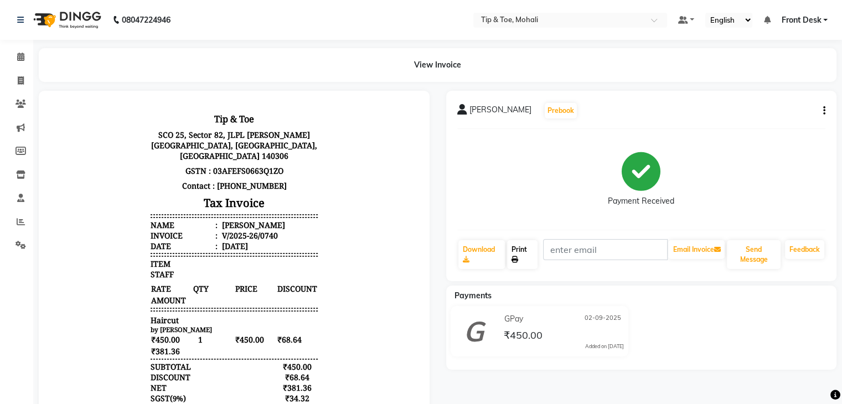
click at [516, 251] on link "Print" at bounding box center [522, 254] width 30 height 29
